Goal: Information Seeking & Learning: Understand process/instructions

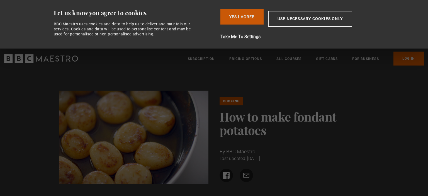
click at [245, 18] on button "Yes I Agree" at bounding box center [241, 17] width 43 height 16
click at [245, 20] on button "Yes I Agree" at bounding box center [241, 17] width 43 height 16
click at [254, 21] on button "Yes I Agree" at bounding box center [241, 17] width 43 height 16
click at [246, 18] on button "Yes I Agree" at bounding box center [241, 17] width 43 height 16
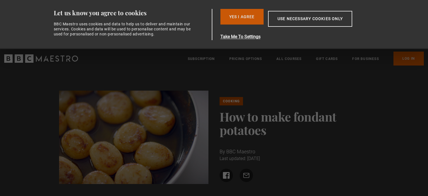
click at [246, 18] on button "Yes I Agree" at bounding box center [241, 17] width 43 height 16
drag, startPoint x: 420, startPoint y: 137, endPoint x: 420, endPoint y: 133, distance: 3.9
click at [420, 137] on div "Cooking How to make fondant potatoes By BBC Maestro Last updated: 26 September …" at bounding box center [214, 139] width 428 height 142
click at [421, 93] on div "Cooking How to make fondant potatoes By BBC Maestro Last updated: 26 September …" at bounding box center [214, 139] width 428 height 142
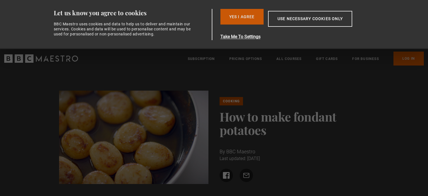
click at [236, 21] on button "Yes I Agree" at bounding box center [241, 17] width 43 height 16
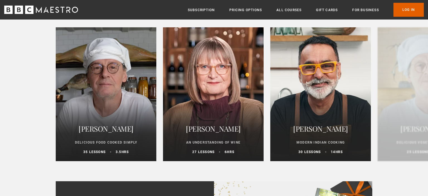
scroll to position [550, 0]
